Goal: Task Accomplishment & Management: Use online tool/utility

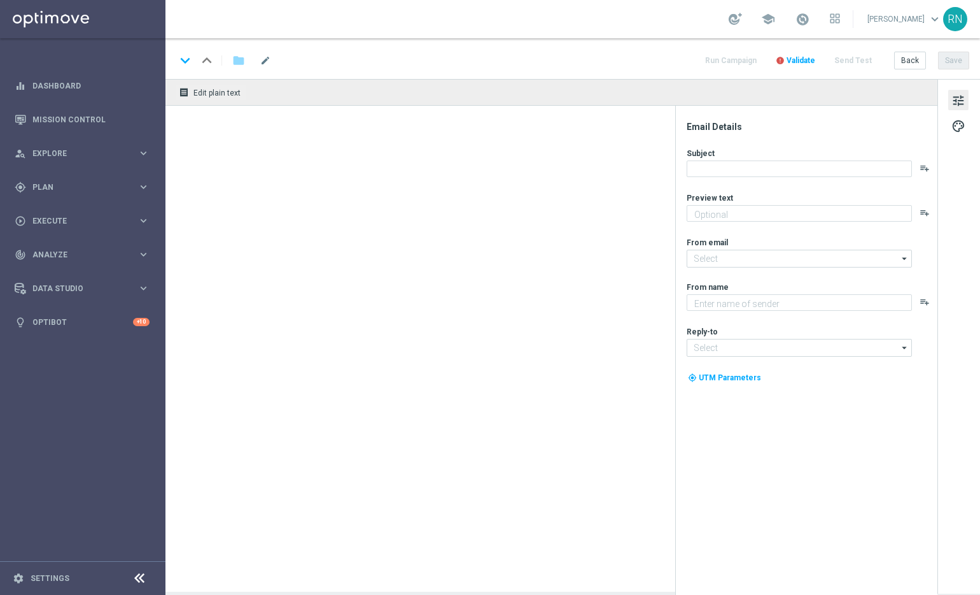
type textarea "Exklusive Gewinnchancen GRATIS."
type textarea "Lottoland"
type input "[EMAIL_ADDRESS][DOMAIN_NAME]"
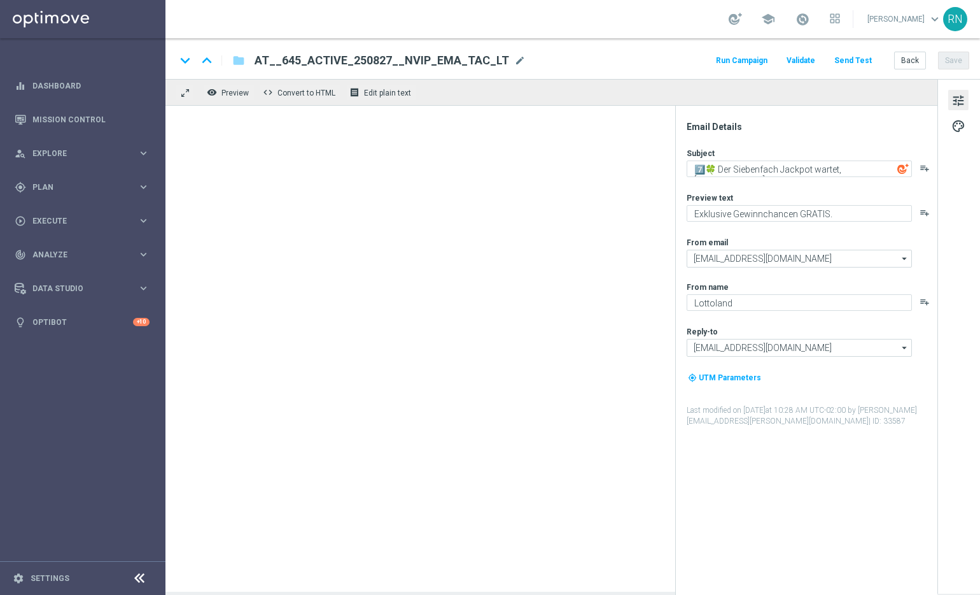
click at [665, 64] on div "keyboard_arrow_down keyboard_arrow_up folder AT__645_ACTIVE_250827__NVIP_EMA_TA…" at bounding box center [573, 60] width 794 height 17
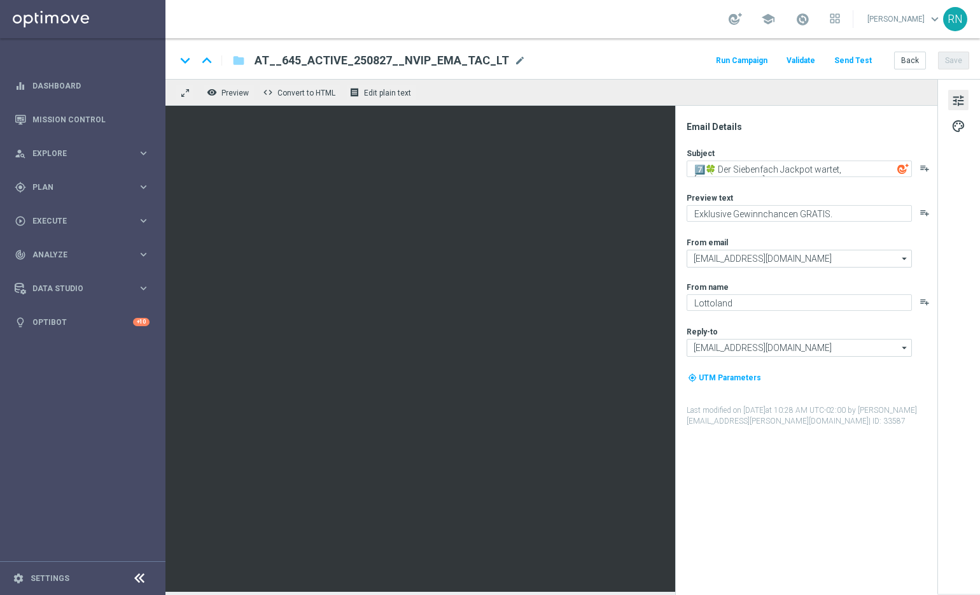
click at [860, 60] on button "Send Test" at bounding box center [853, 60] width 41 height 17
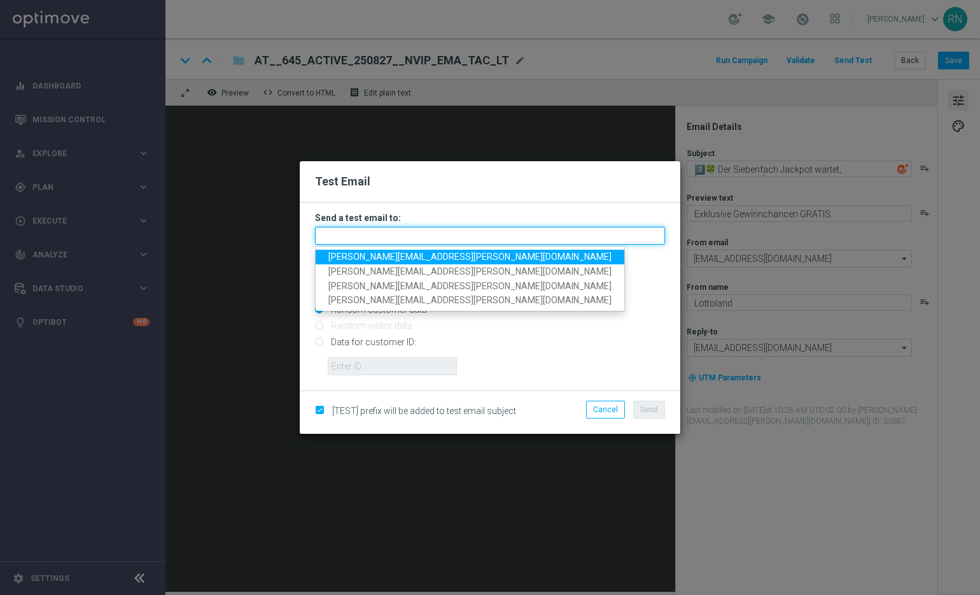
click at [420, 234] on input "text" at bounding box center [490, 236] width 350 height 18
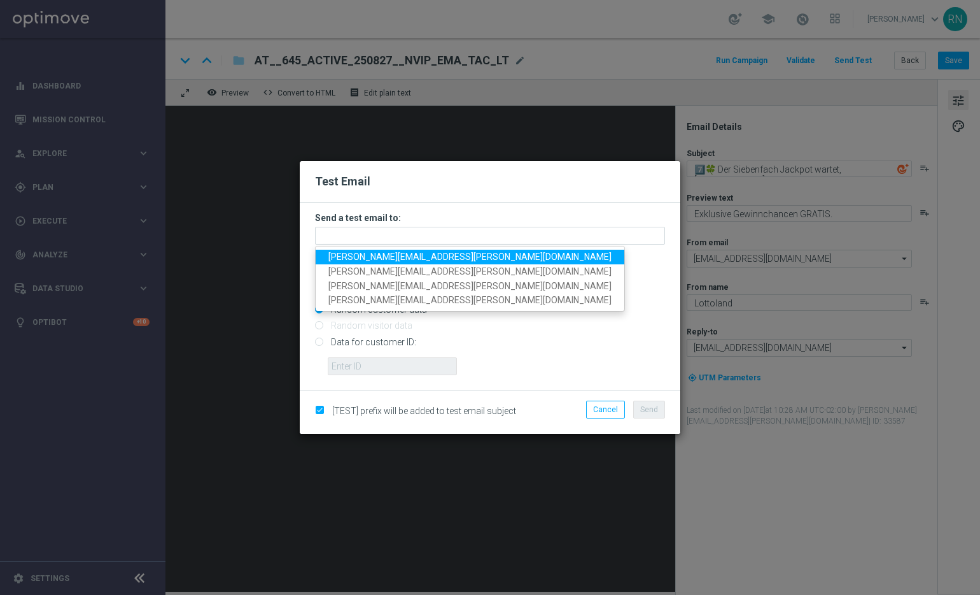
click at [418, 260] on span "[PERSON_NAME][EMAIL_ADDRESS][PERSON_NAME][DOMAIN_NAME]" at bounding box center [469, 256] width 283 height 10
type input "[PERSON_NAME][EMAIL_ADDRESS][PERSON_NAME][DOMAIN_NAME]"
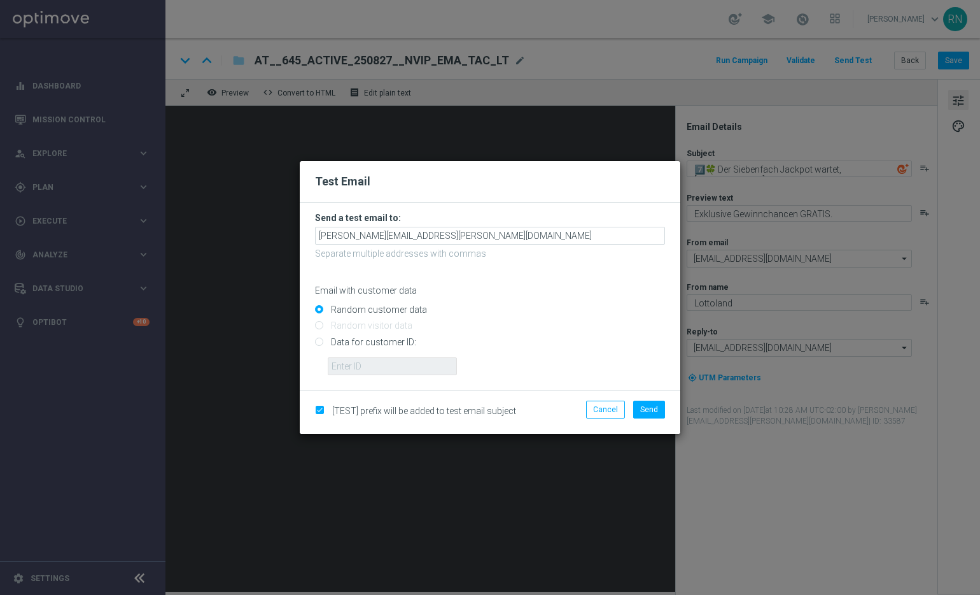
click at [365, 342] on input "Data for customer ID:" at bounding box center [490, 347] width 350 height 18
radio input "true"
click at [374, 367] on input "text" at bounding box center [392, 366] width 129 height 18
paste input "224105369"
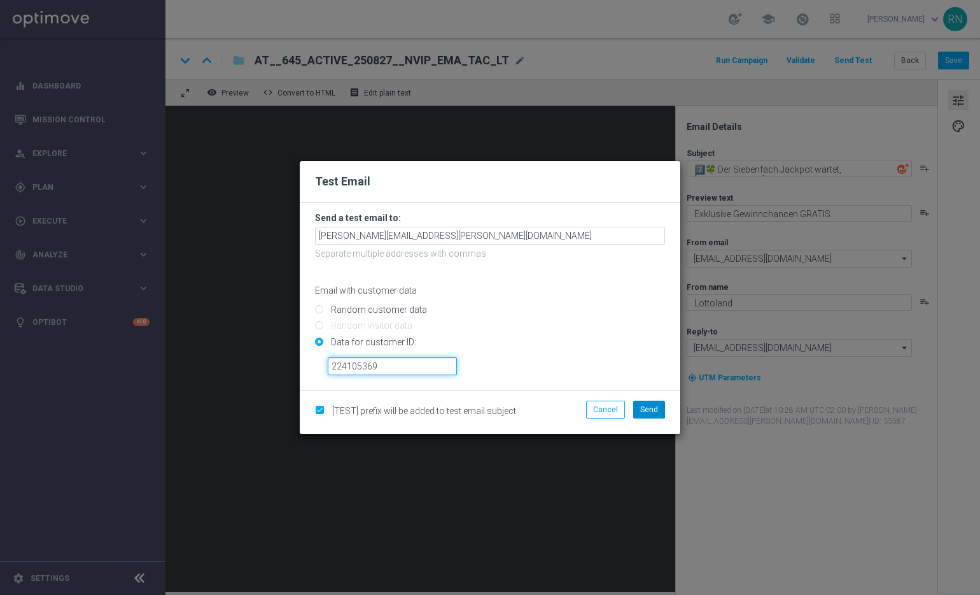
type input "224105369"
click at [651, 409] on span "Send" at bounding box center [649, 409] width 18 height 9
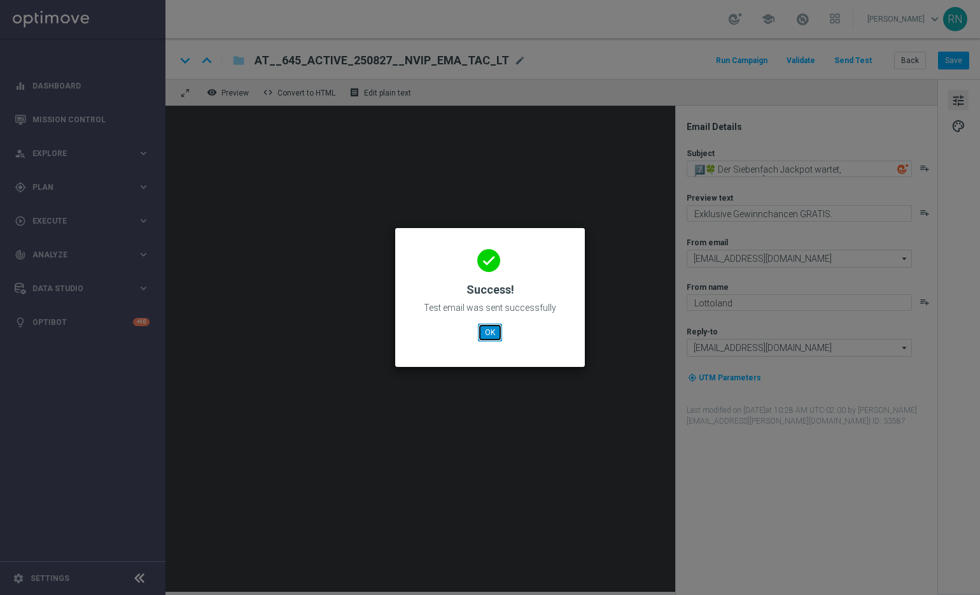
click at [491, 335] on button "OK" at bounding box center [490, 332] width 24 height 18
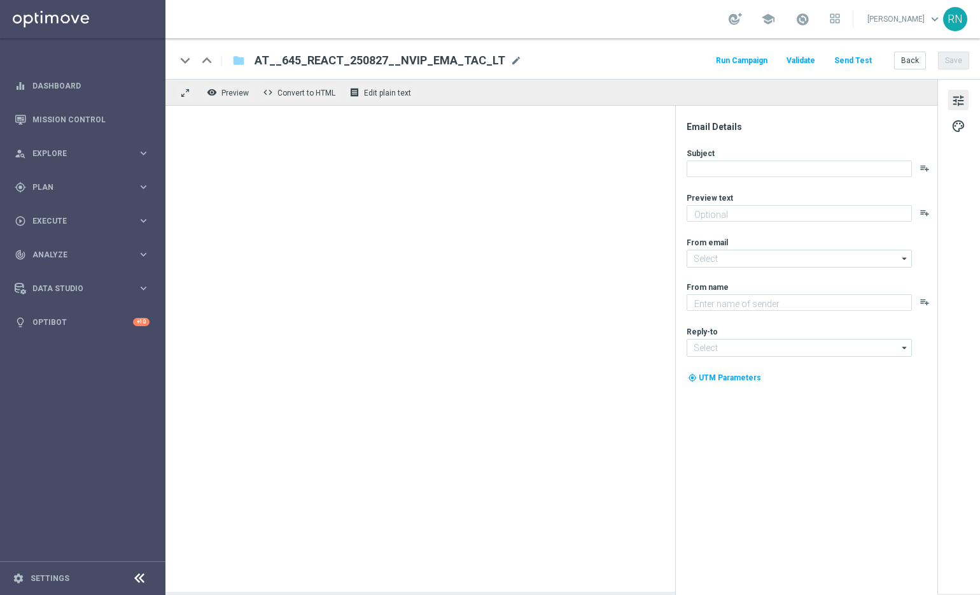
type textarea "Exklusive Gewinnchancen GRATIS."
type input "[EMAIL_ADDRESS][DOMAIN_NAME]"
type textarea "Lottoland"
type input "[EMAIL_ADDRESS][DOMAIN_NAME]"
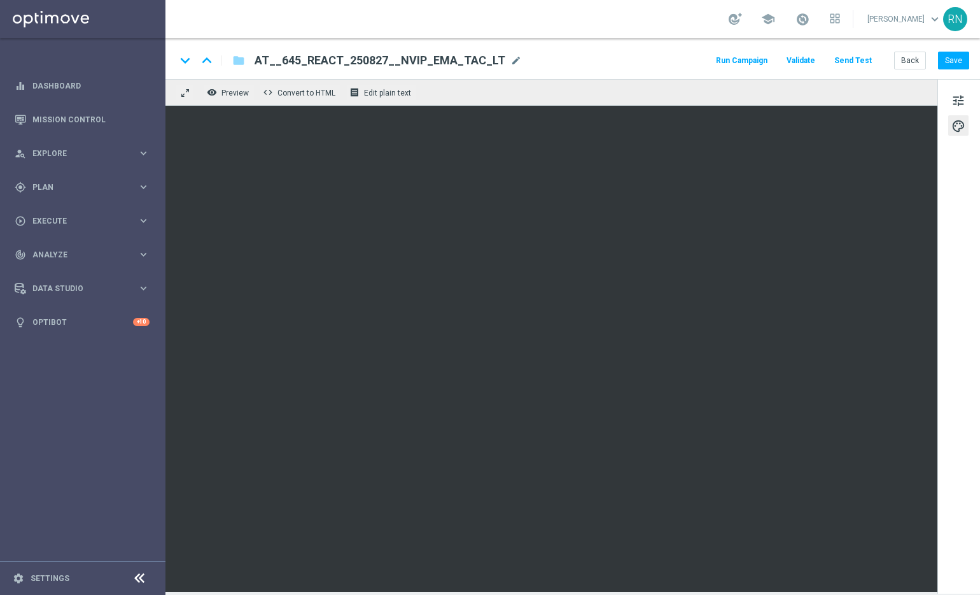
click at [852, 64] on button "Send Test" at bounding box center [853, 60] width 41 height 17
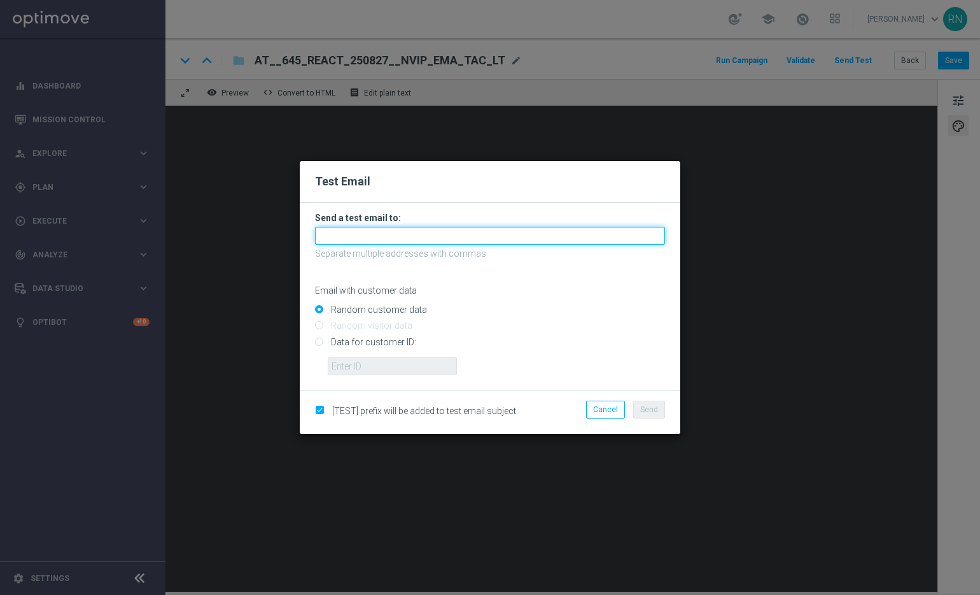
click at [355, 236] on input "text" at bounding box center [490, 236] width 350 height 18
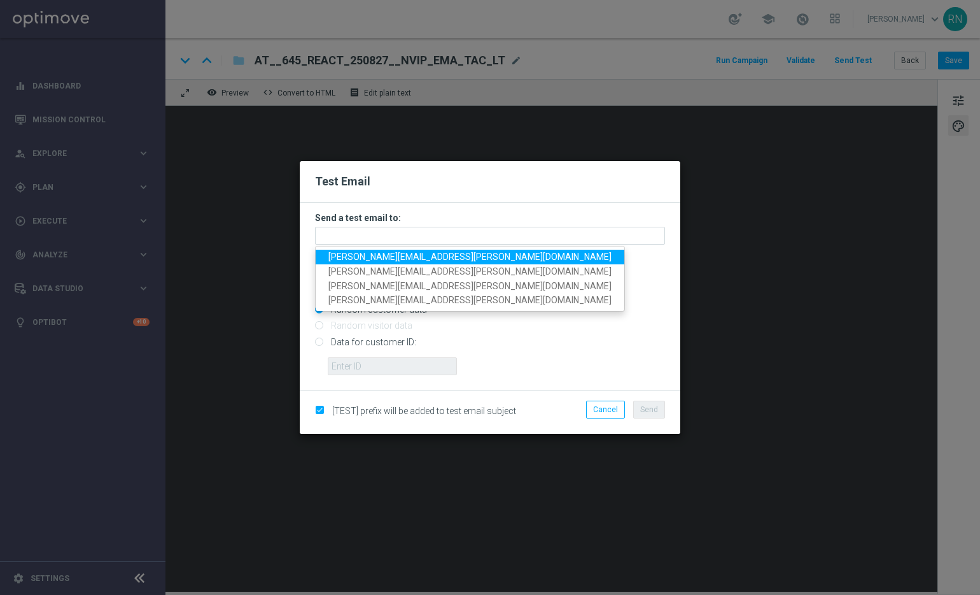
click at [383, 251] on span "[PERSON_NAME][EMAIL_ADDRESS][PERSON_NAME][DOMAIN_NAME]" at bounding box center [469, 256] width 283 height 10
type input "[PERSON_NAME][EMAIL_ADDRESS][PERSON_NAME][DOMAIN_NAME]"
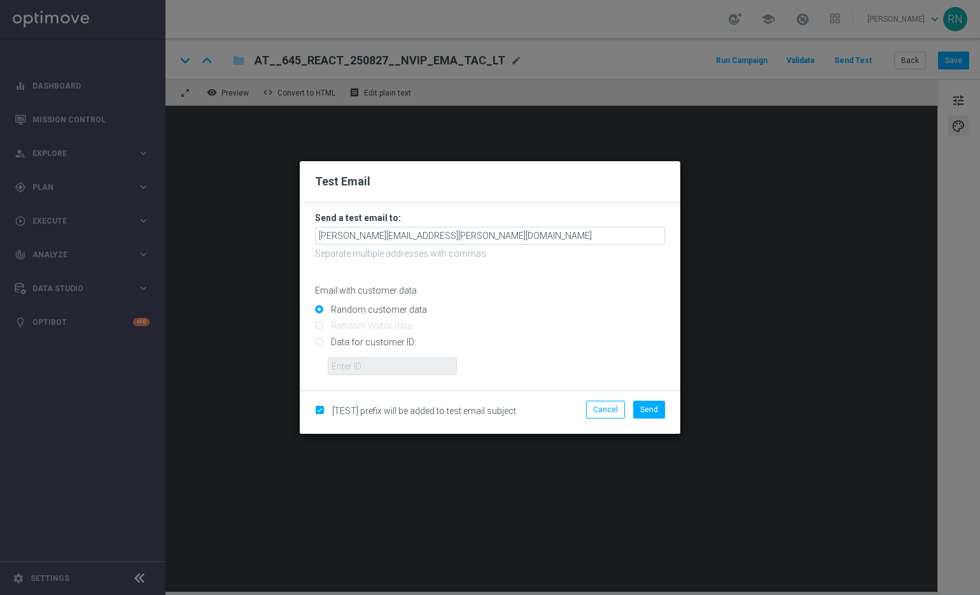
click at [362, 341] on input "Data for customer ID:" at bounding box center [490, 347] width 350 height 18
radio input "true"
click at [388, 365] on input "text" at bounding box center [392, 366] width 129 height 18
paste input "224105369"
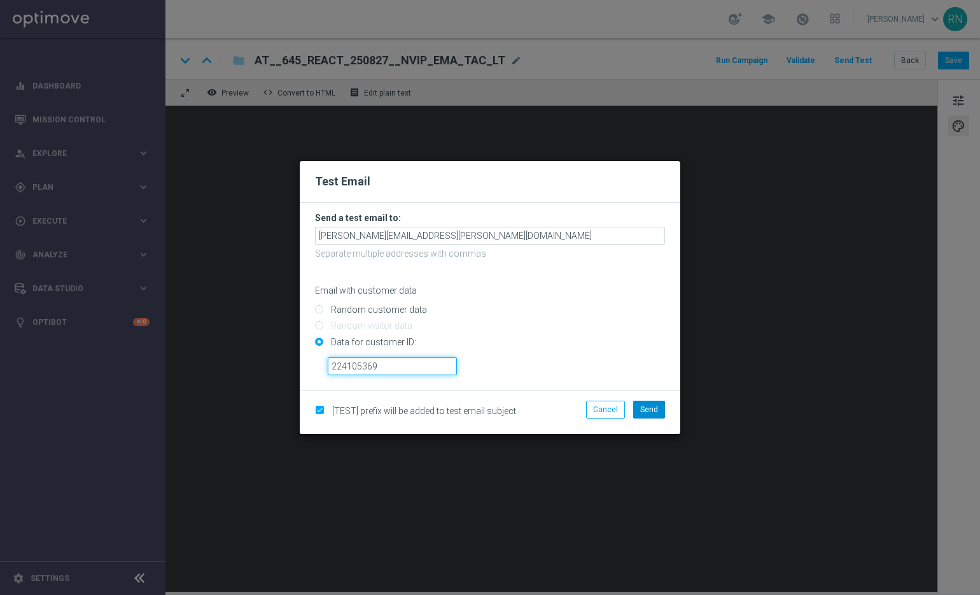
type input "224105369"
click at [658, 406] on button "Send" at bounding box center [649, 409] width 32 height 18
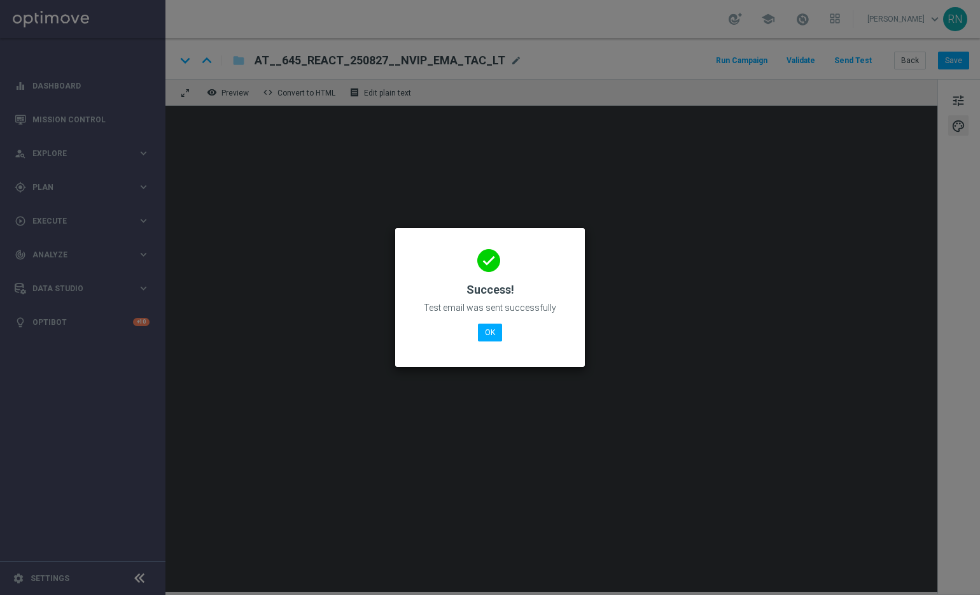
click at [491, 316] on div "done Success! Test email was sent successfully OK" at bounding box center [490, 295] width 159 height 111
click at [495, 325] on button "OK" at bounding box center [490, 332] width 24 height 18
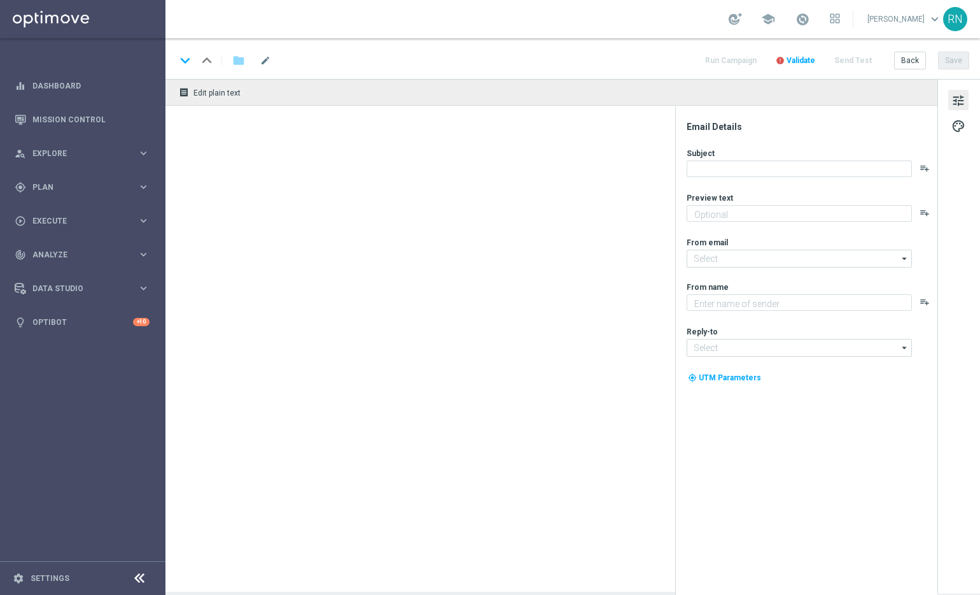
type textarea "Exklusive Gewinnchancen GRATIS."
type textarea "Lottoland"
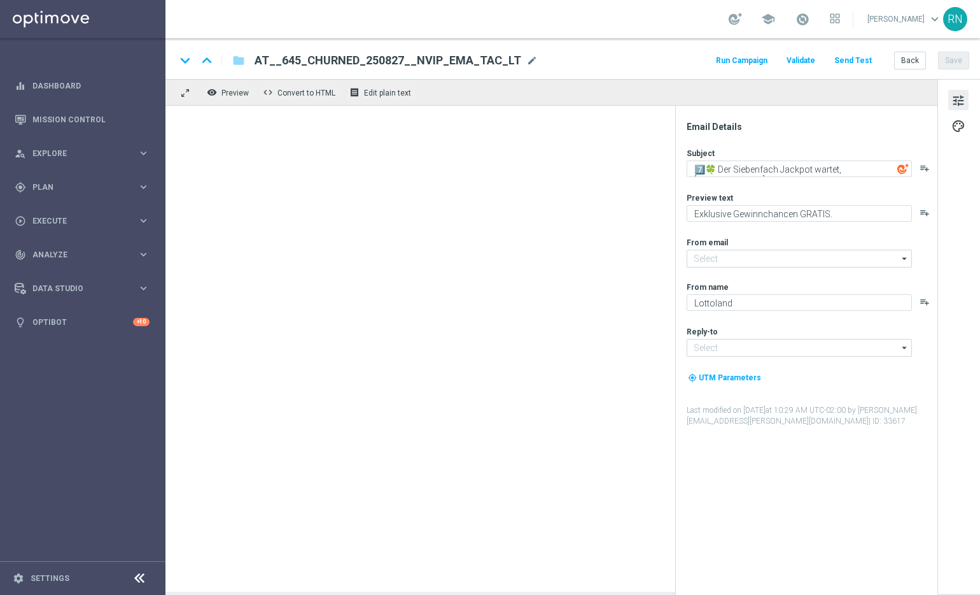
type input "[EMAIL_ADDRESS][DOMAIN_NAME]"
click at [670, 60] on div "keyboard_arrow_down keyboard_arrow_up folder AT__645_CHURNED_250827__NVIP_EMA_T…" at bounding box center [573, 60] width 794 height 17
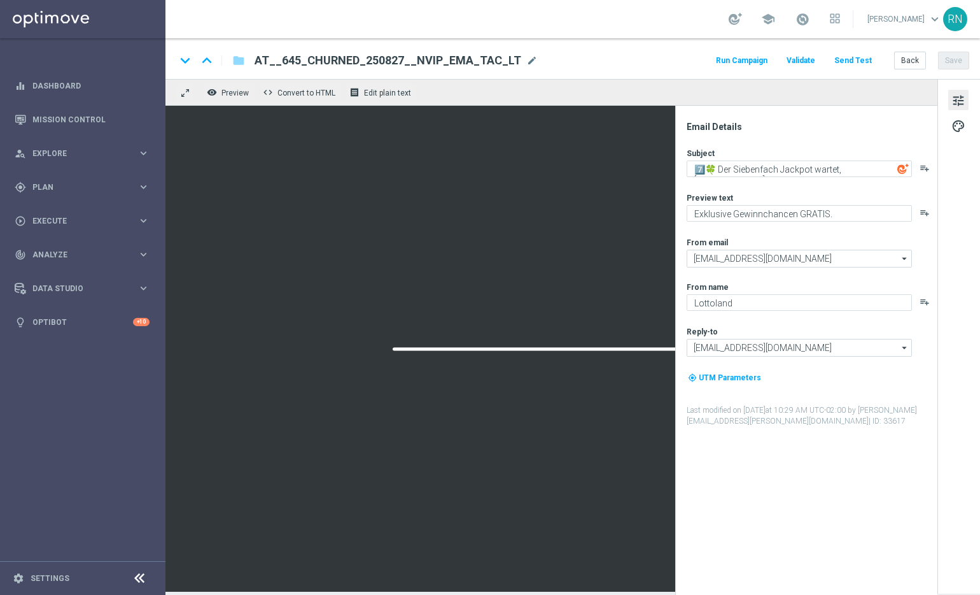
click at [861, 58] on button "Send Test" at bounding box center [853, 60] width 41 height 17
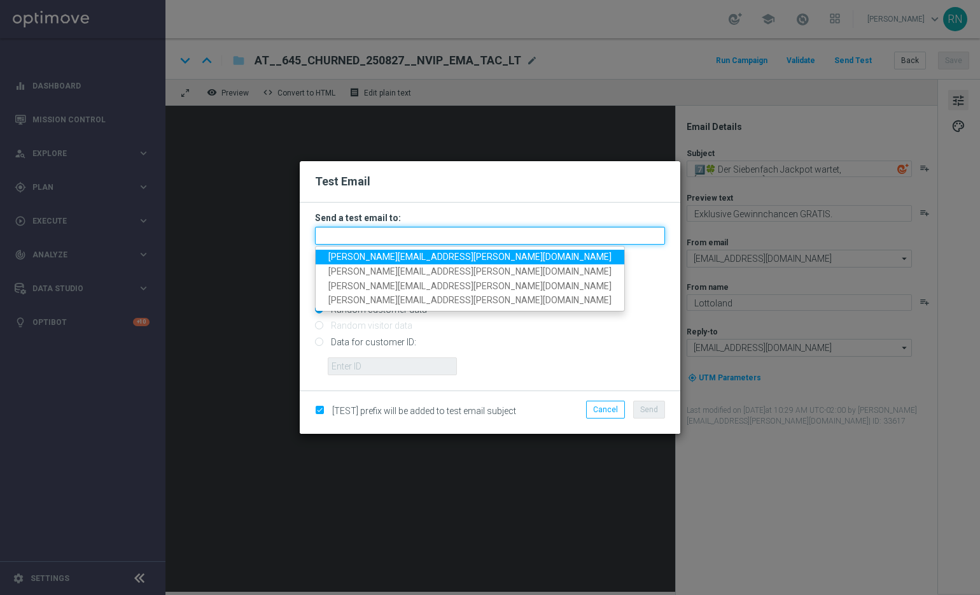
click at [444, 242] on input "text" at bounding box center [490, 236] width 350 height 18
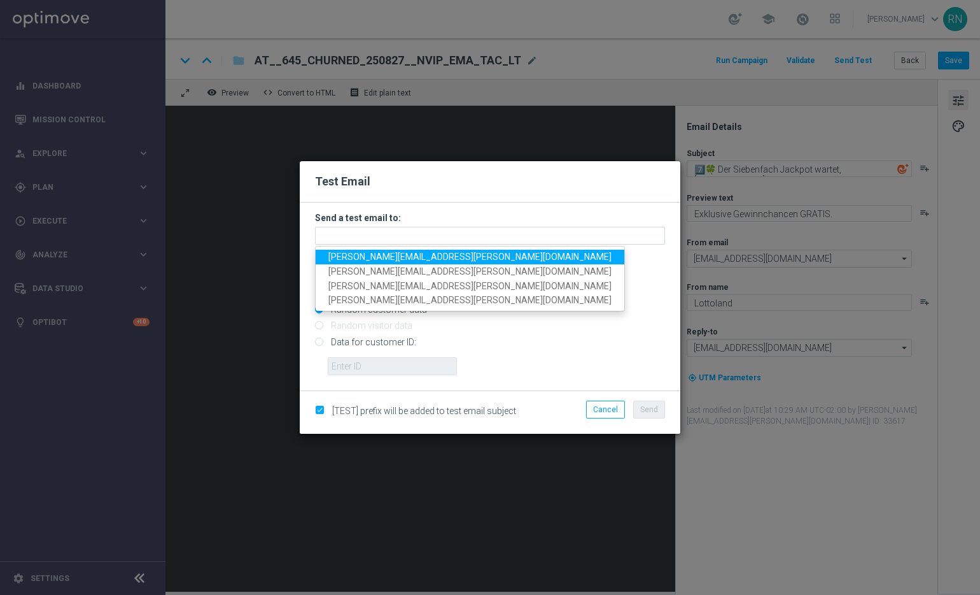
click at [428, 250] on link "[PERSON_NAME][EMAIL_ADDRESS][PERSON_NAME][DOMAIN_NAME]" at bounding box center [470, 257] width 309 height 15
type input "[PERSON_NAME][EMAIL_ADDRESS][PERSON_NAME][DOMAIN_NAME]"
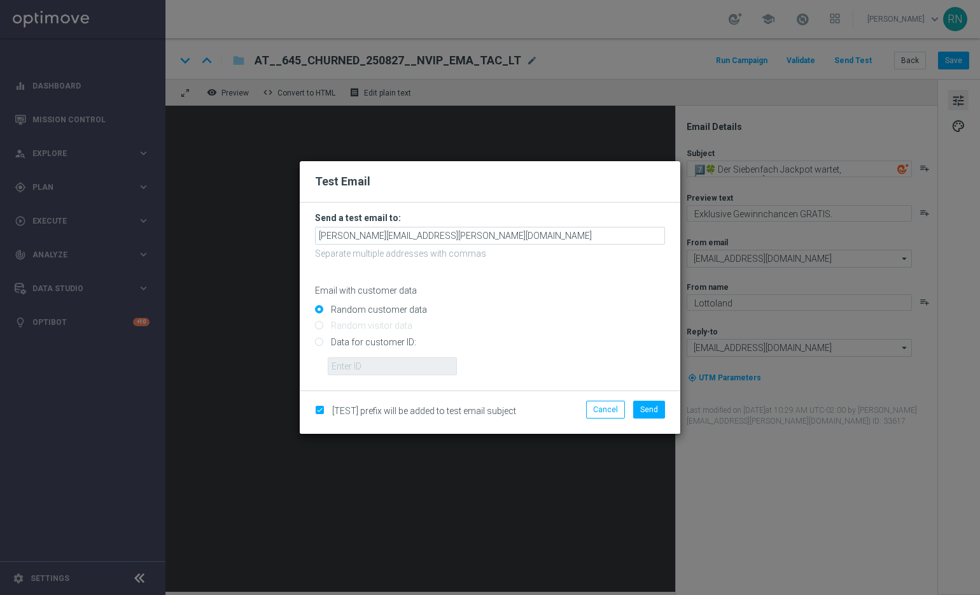
click at [388, 344] on input "Data for customer ID:" at bounding box center [490, 347] width 350 height 18
radio input "true"
drag, startPoint x: 390, startPoint y: 358, endPoint x: 408, endPoint y: 358, distance: 17.8
click at [390, 358] on input "text" at bounding box center [392, 366] width 129 height 18
paste input "224105369"
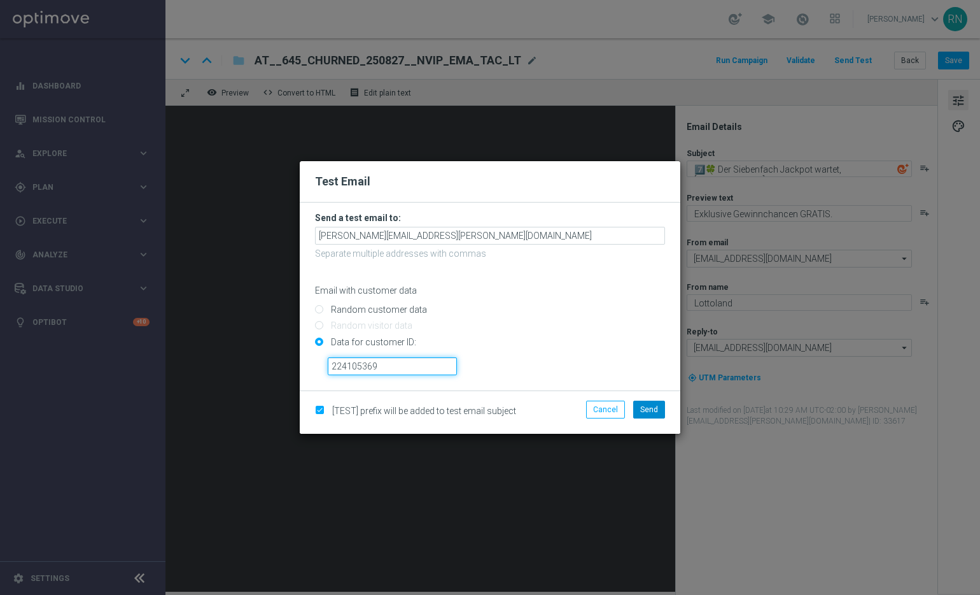
type input "224105369"
click at [654, 410] on span "Send" at bounding box center [649, 409] width 18 height 9
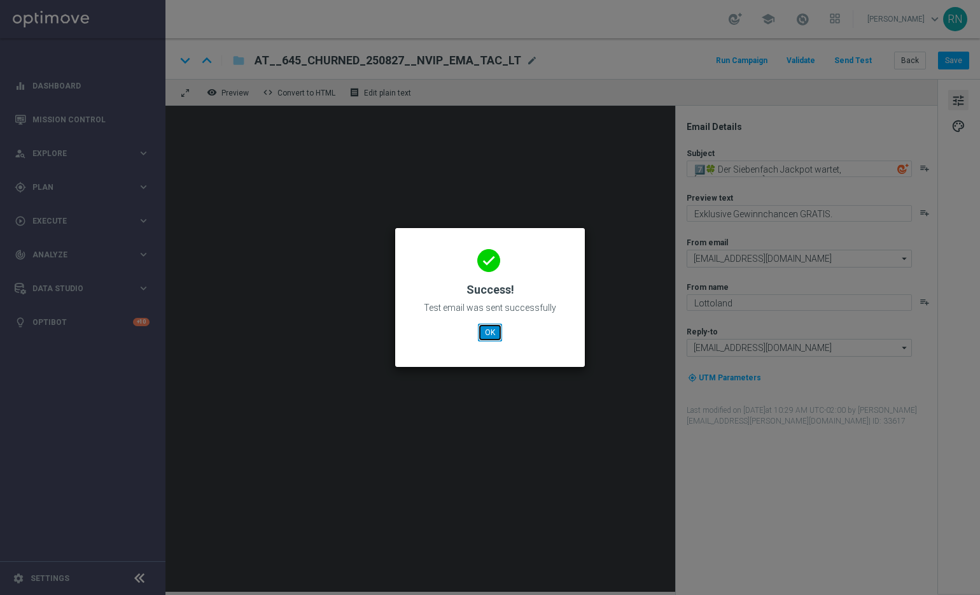
click at [495, 334] on button "OK" at bounding box center [490, 332] width 24 height 18
